Goal: Transaction & Acquisition: Purchase product/service

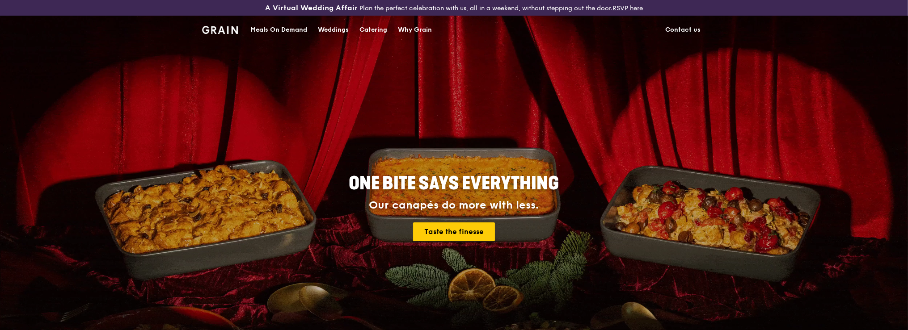
click at [378, 31] on div "Catering" at bounding box center [374, 30] width 28 height 27
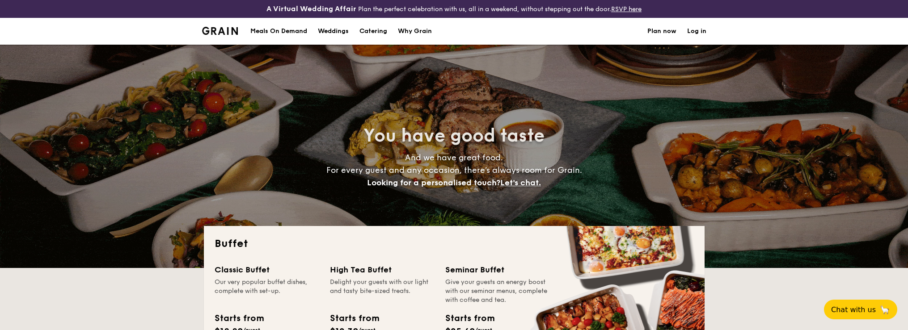
select select
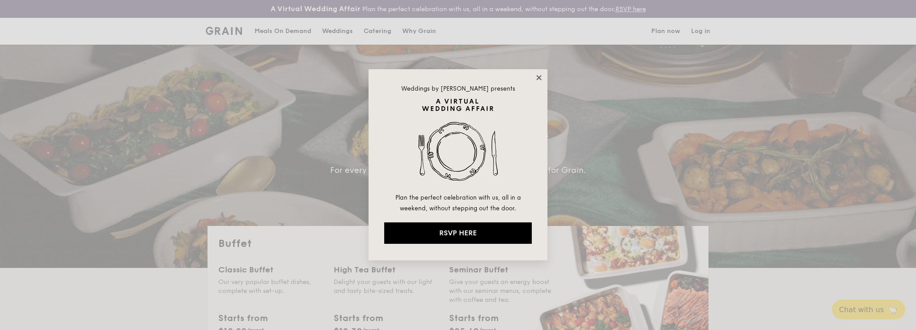
click at [538, 78] on icon at bounding box center [538, 77] width 5 height 5
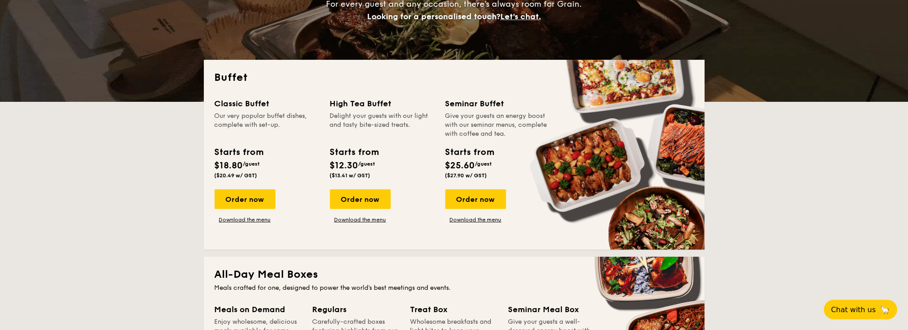
scroll to position [141, 0]
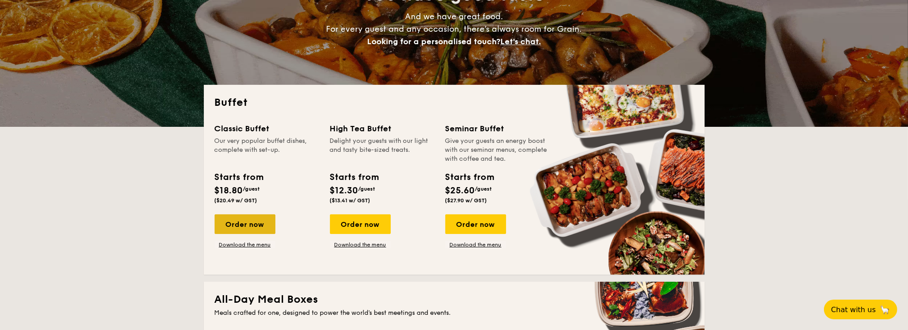
click at [253, 225] on div "Order now" at bounding box center [245, 225] width 61 height 20
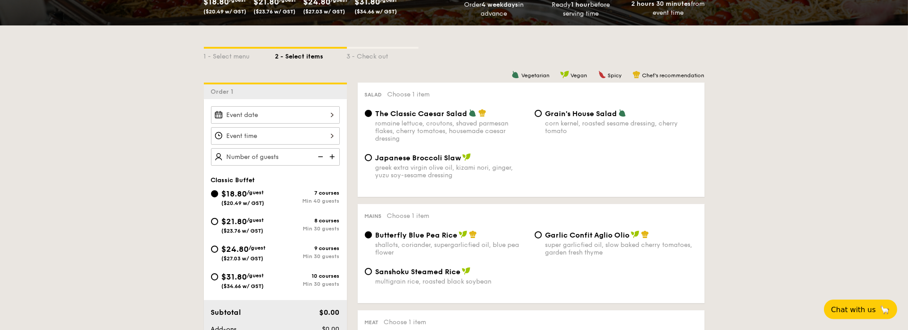
scroll to position [189, 0]
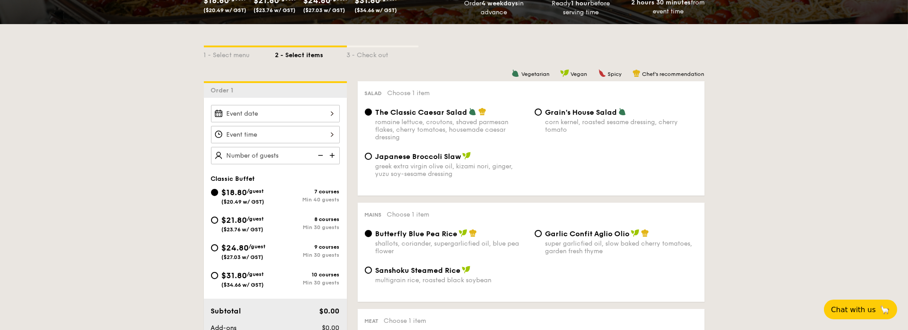
click at [245, 253] on div "$24.80 /guest ($27.03 w/ GST)" at bounding box center [244, 251] width 44 height 19
click at [218, 252] on input "$24.80 /guest ($27.03 w/ GST) 9 courses Min 30 guests" at bounding box center [214, 248] width 7 height 7
radio input "true"
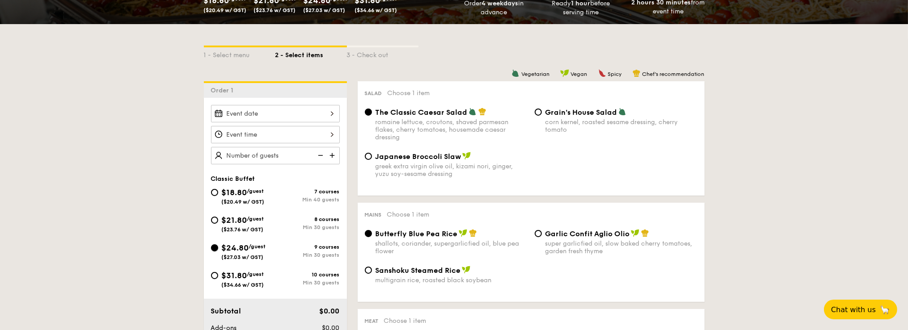
radio input "true"
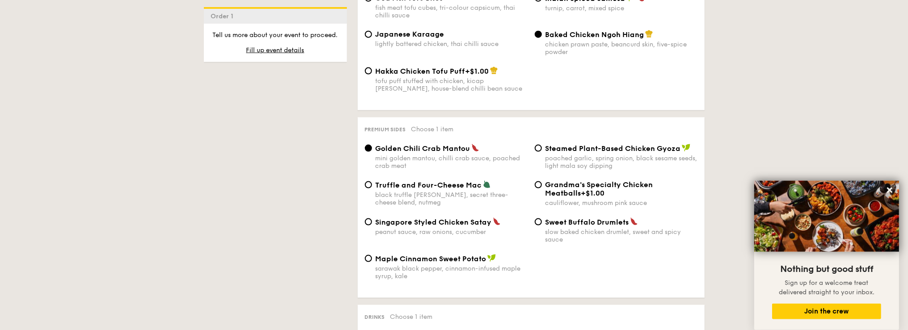
scroll to position [1653, 0]
